Goal: Information Seeking & Learning: Learn about a topic

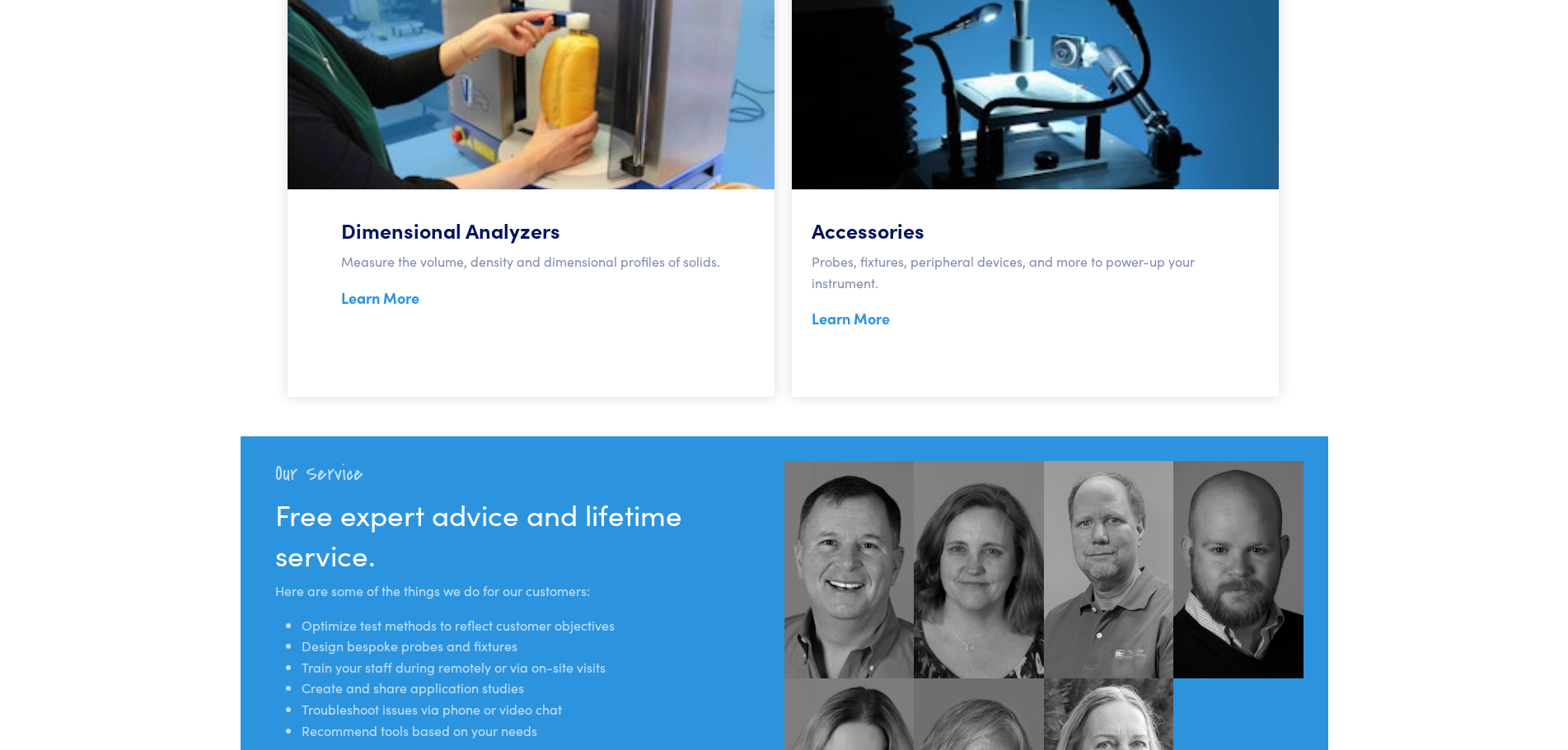
scroll to position [1485, 0]
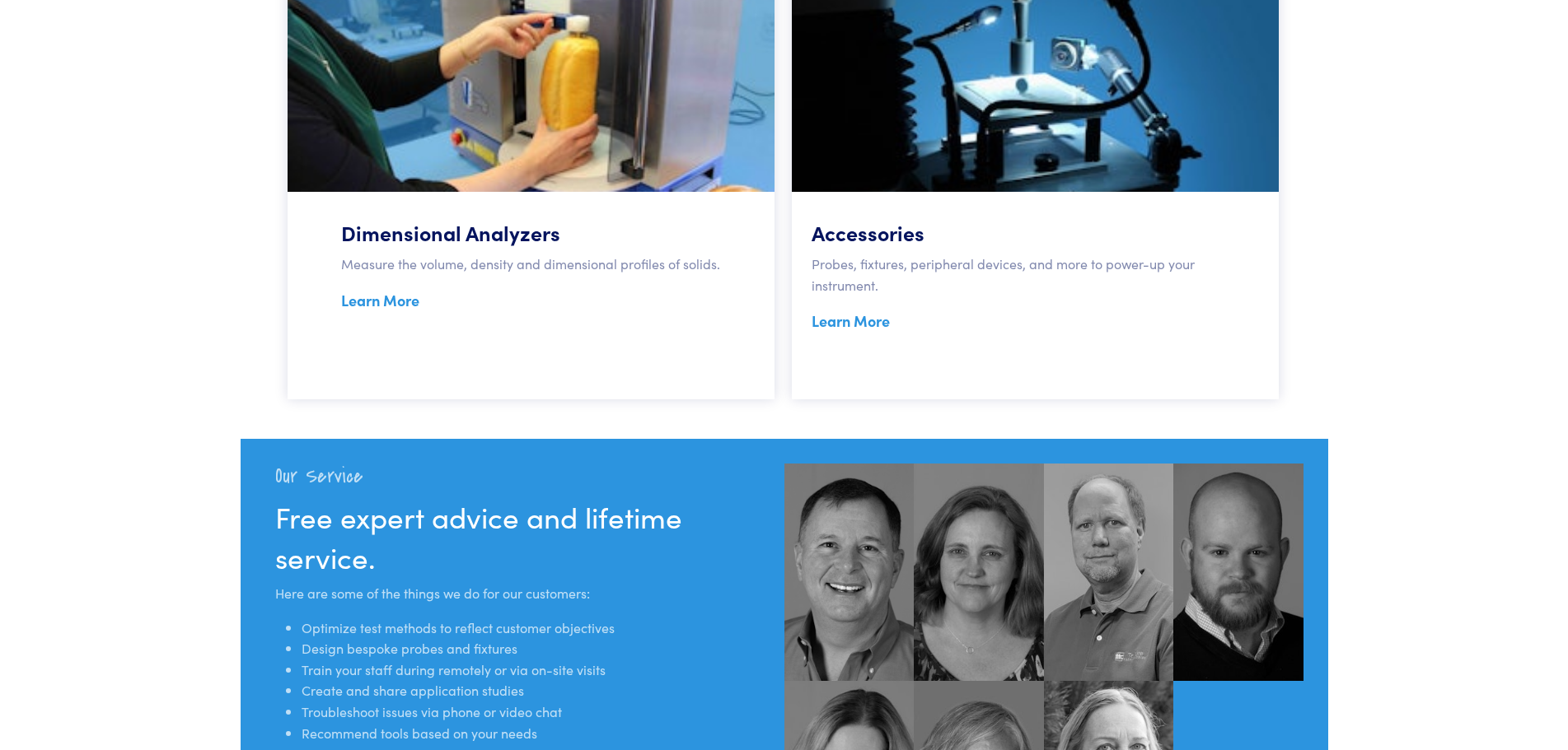
click at [866, 324] on link "Learn More" at bounding box center [851, 321] width 78 height 21
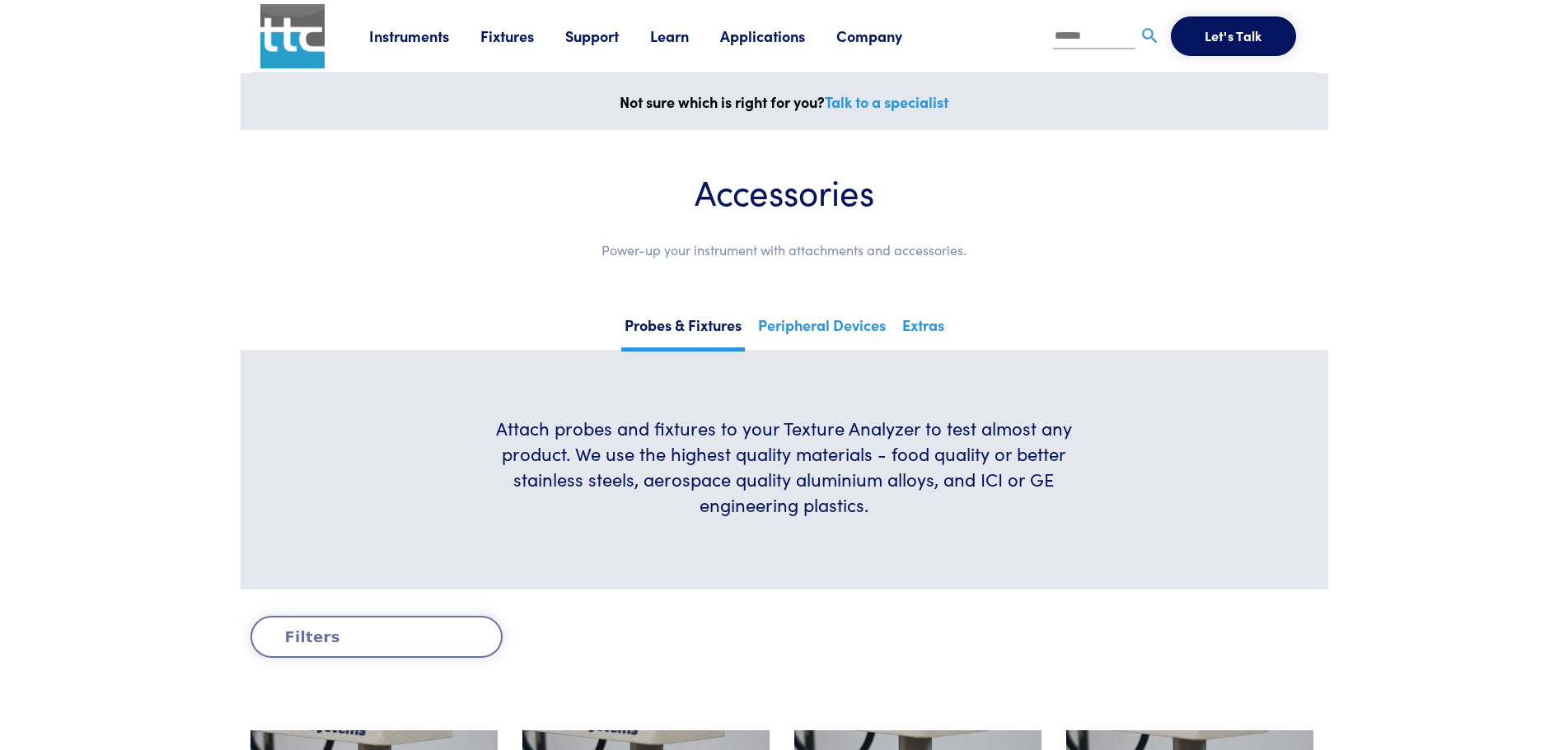
click at [760, 35] on link "Applications" at bounding box center [778, 35] width 116 height 21
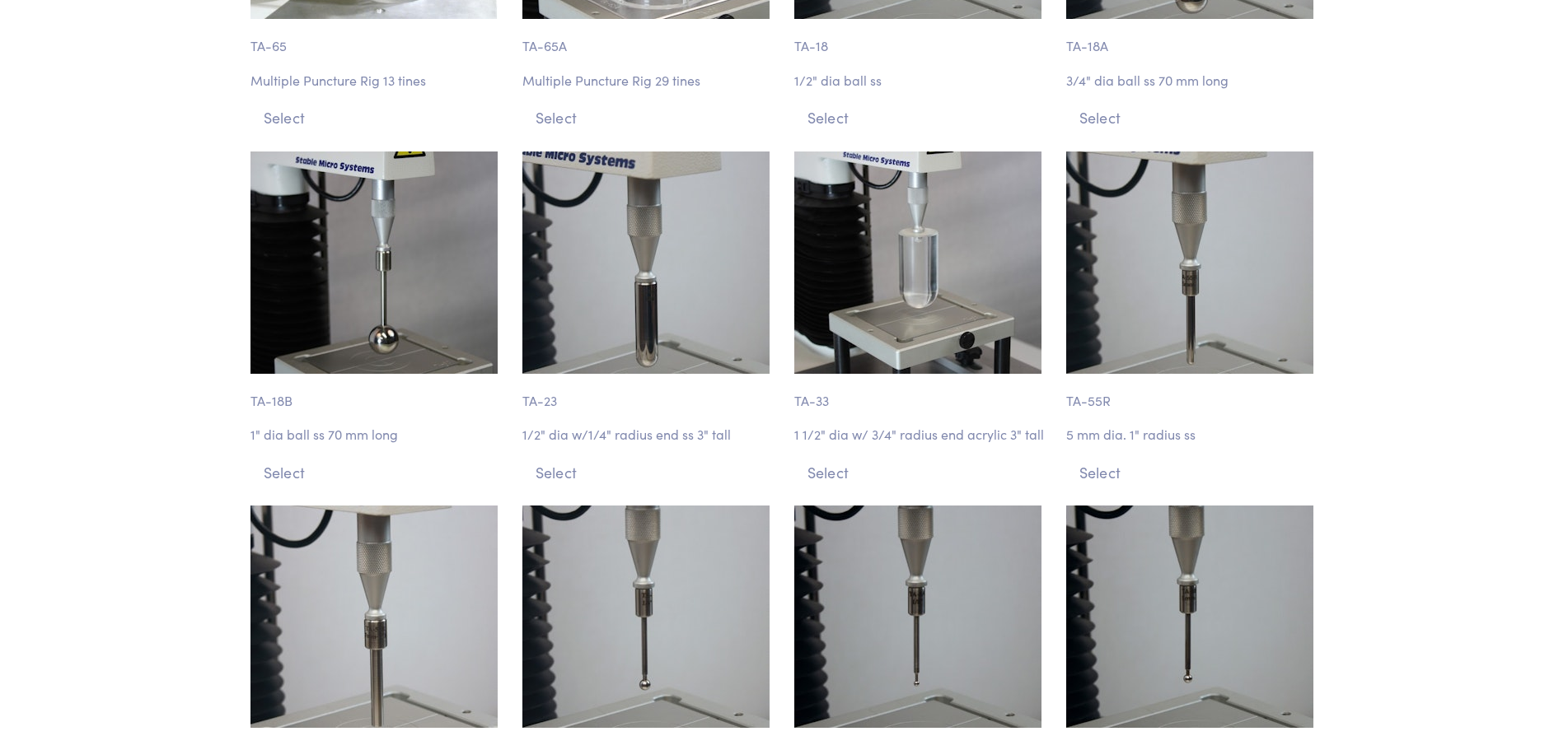
scroll to position [5766, 0]
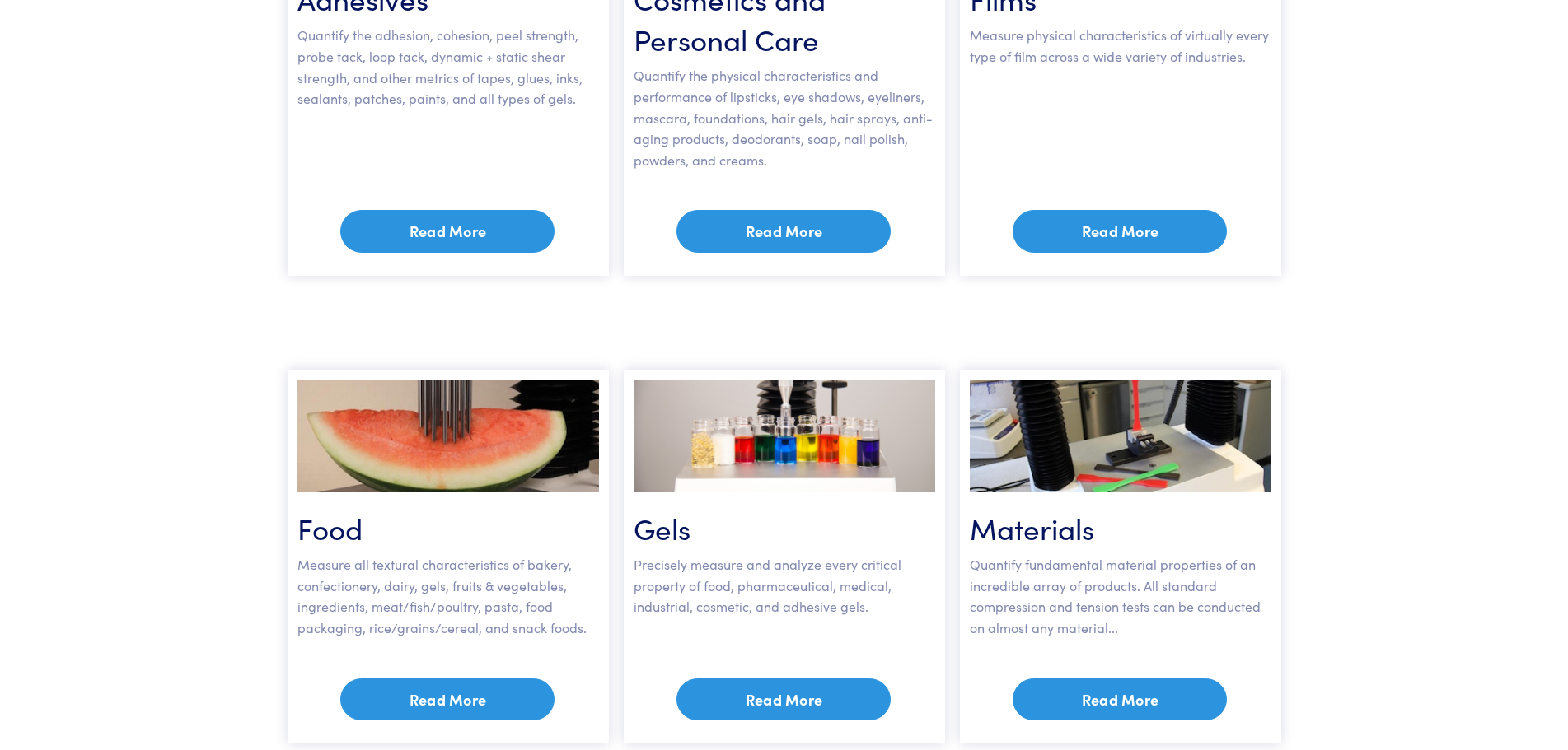
scroll to position [494, 0]
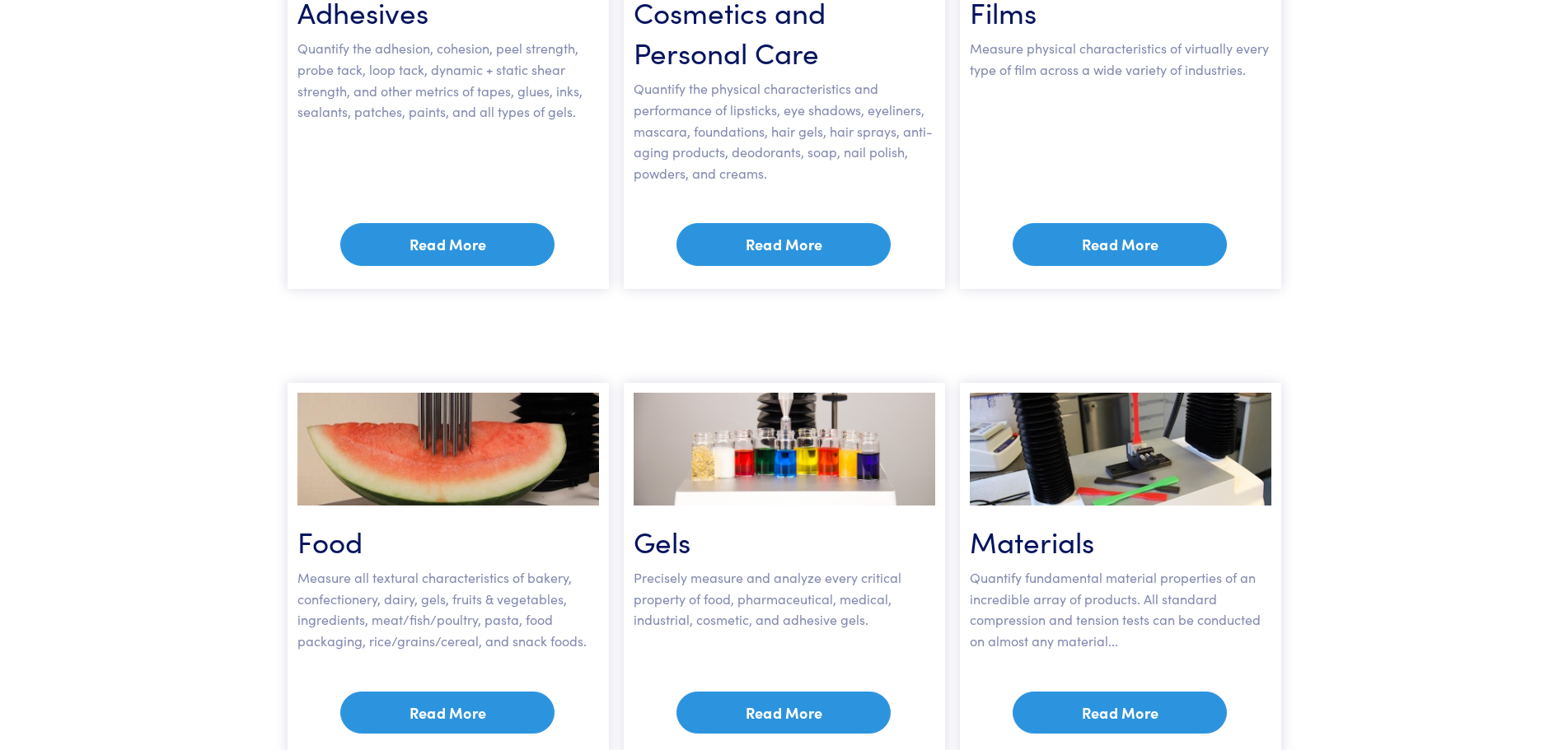
click at [1153, 234] on link "Read More" at bounding box center [1119, 244] width 214 height 43
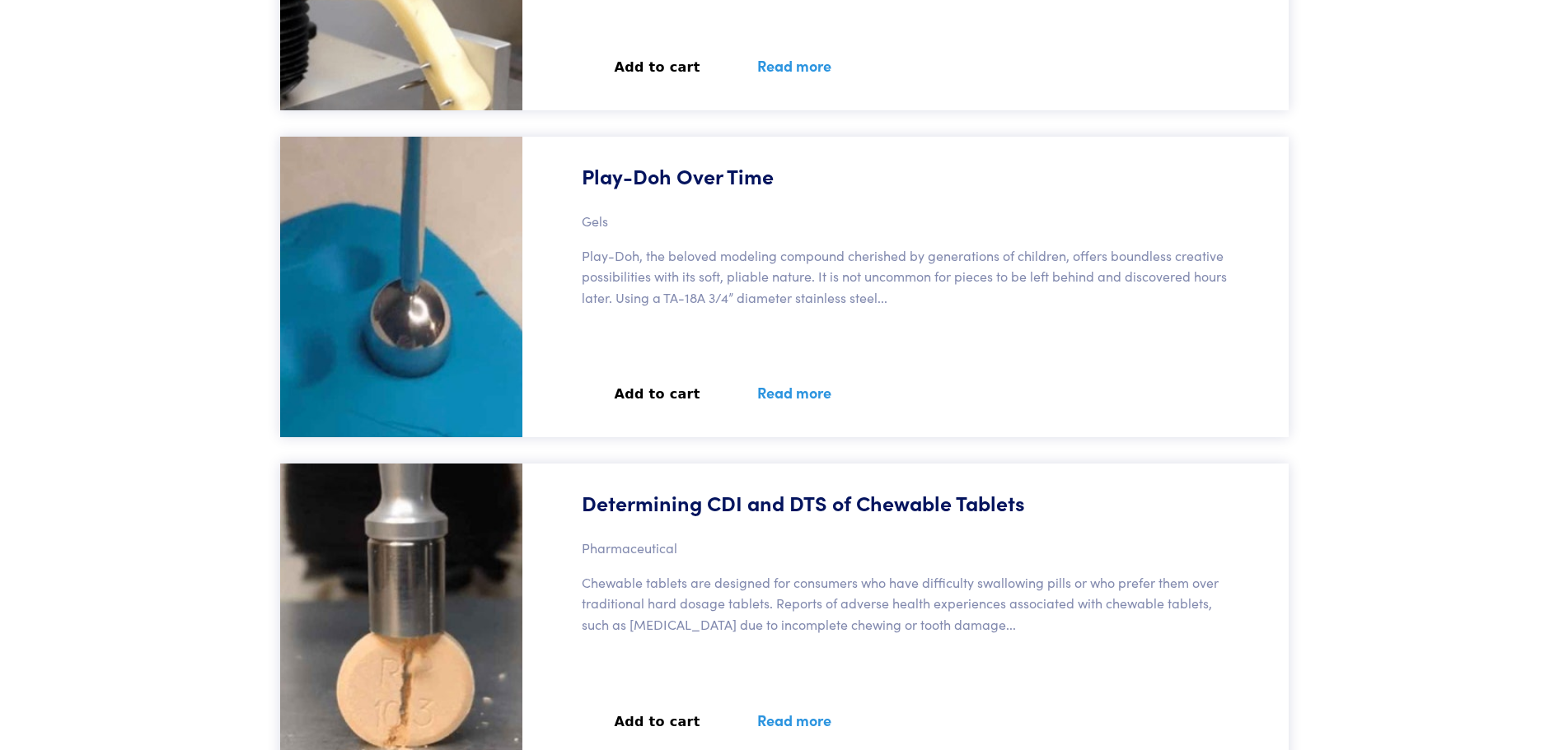
scroll to position [8320, 0]
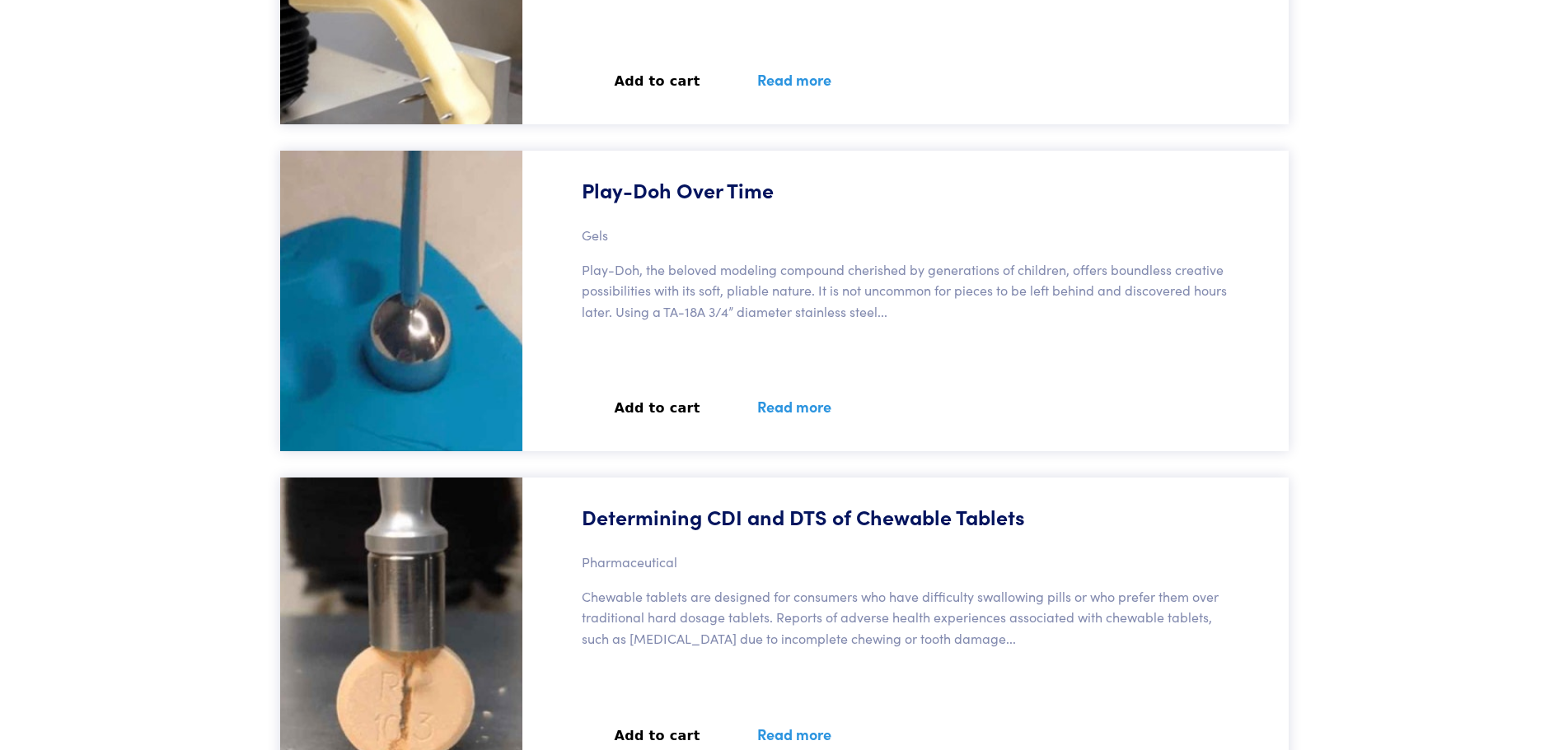
drag, startPoint x: 678, startPoint y: 164, endPoint x: 185, endPoint y: 329, distance: 519.9
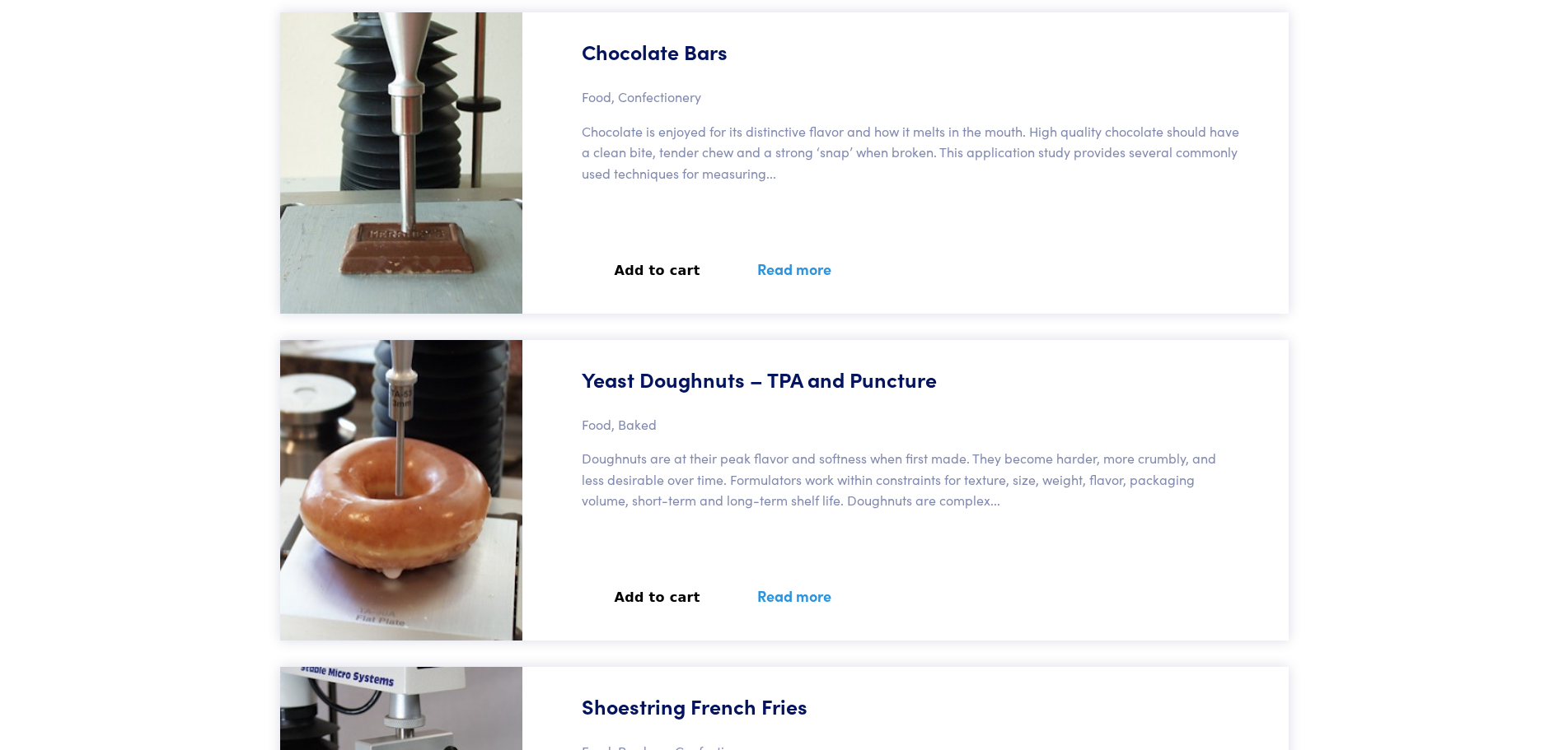
scroll to position [55943, 0]
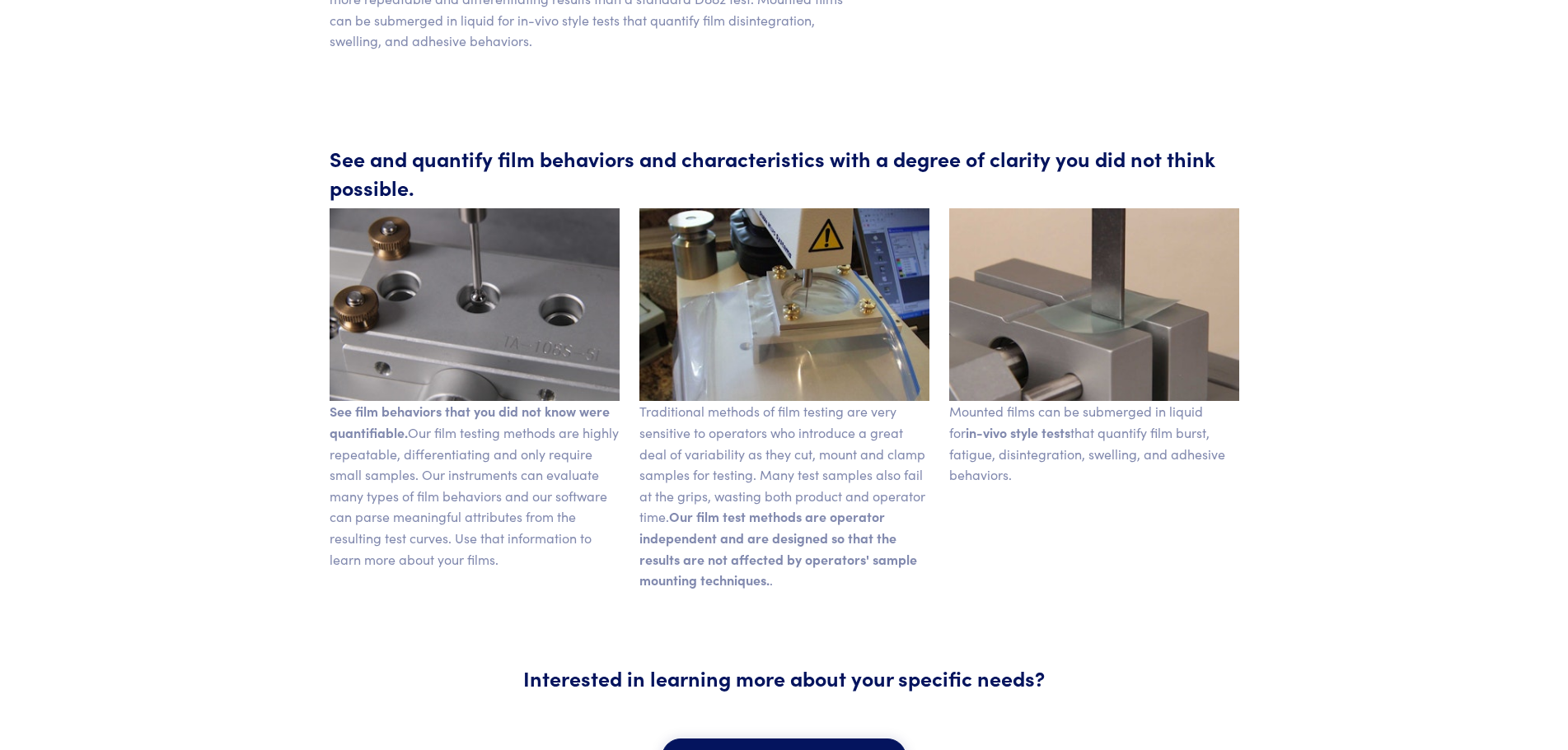
scroll to position [989, 0]
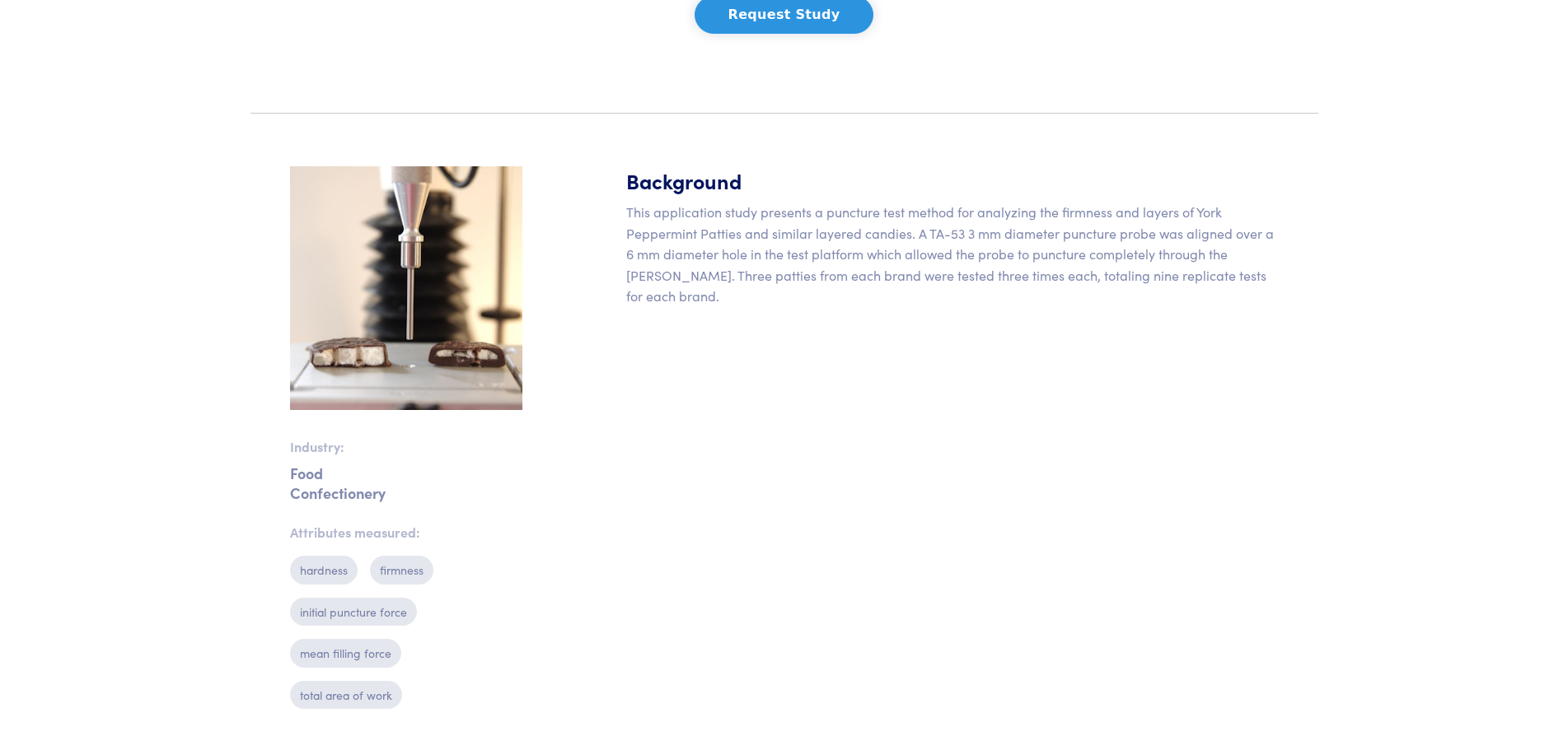
scroll to position [247, 0]
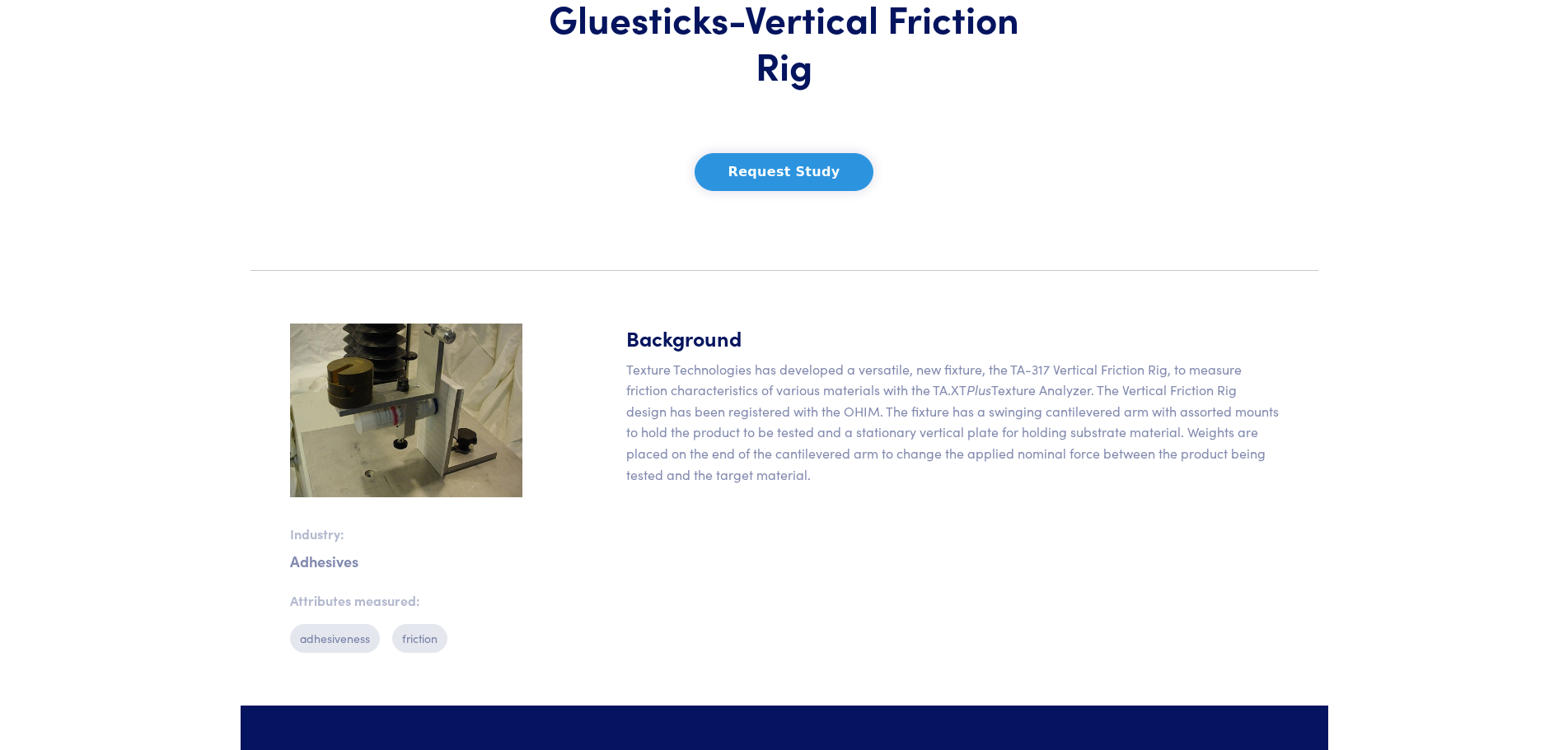
scroll to position [180, 0]
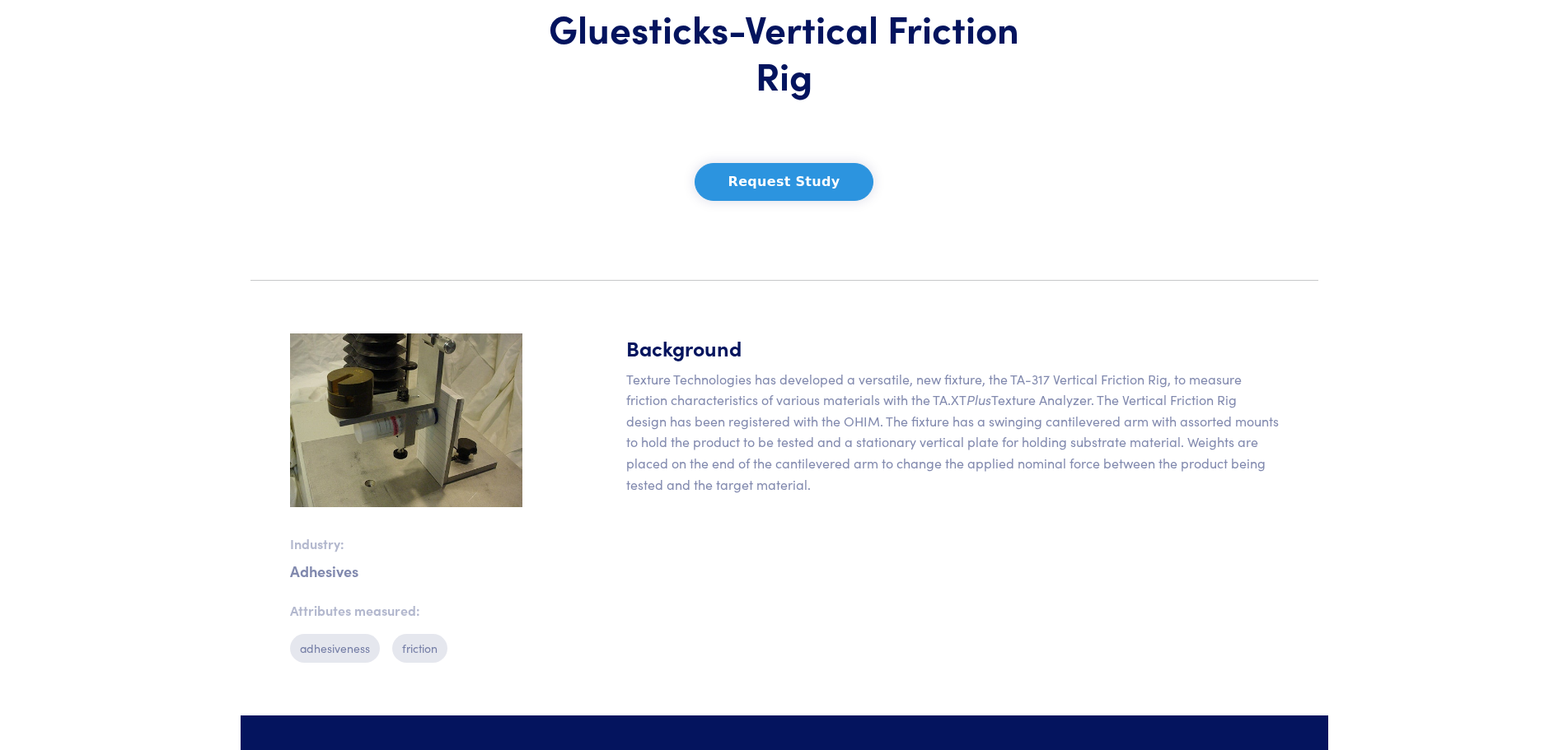
click at [411, 455] on img at bounding box center [407, 420] width 233 height 174
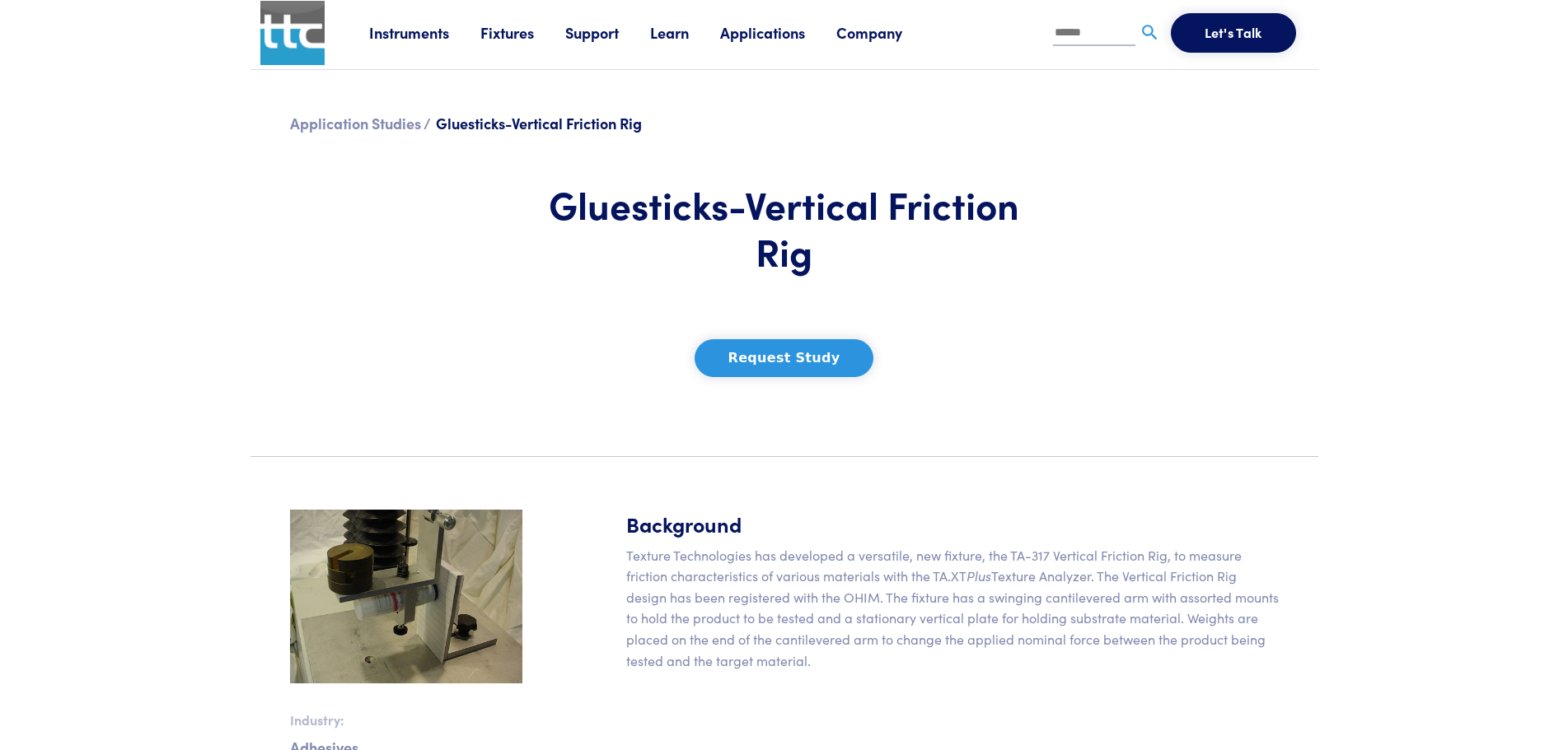
scroll to position [0, 0]
